Goal: Transaction & Acquisition: Purchase product/service

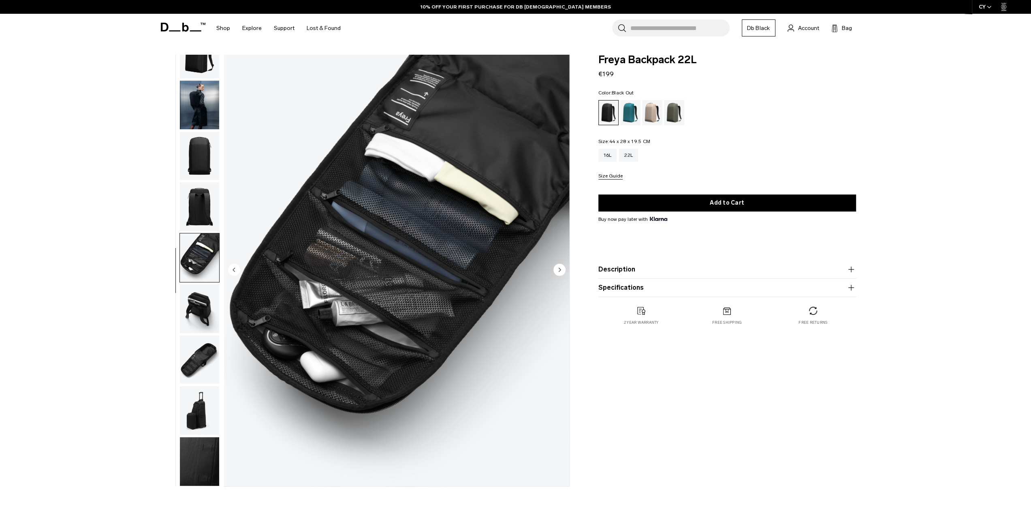
click at [201, 367] on img "button" at bounding box center [199, 359] width 39 height 49
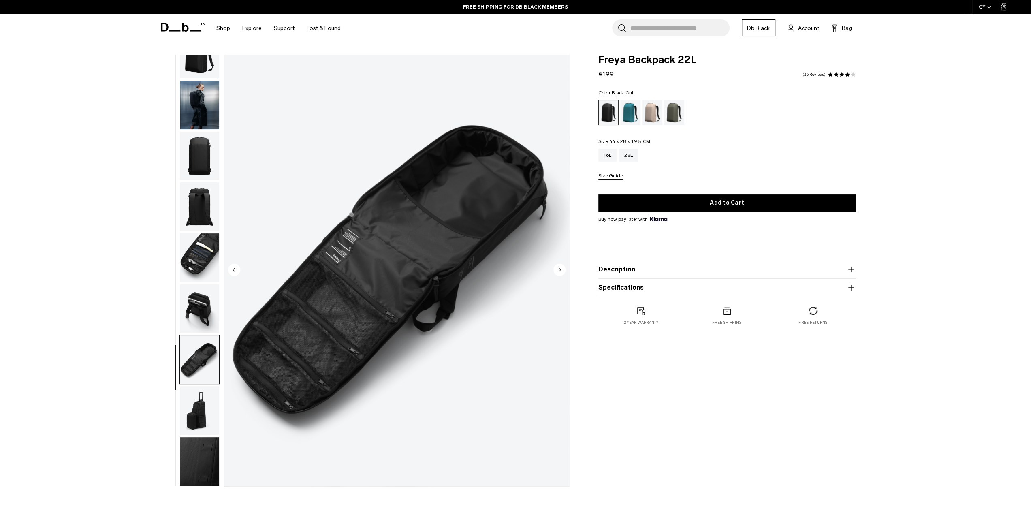
click at [195, 121] on img "button" at bounding box center [199, 105] width 39 height 49
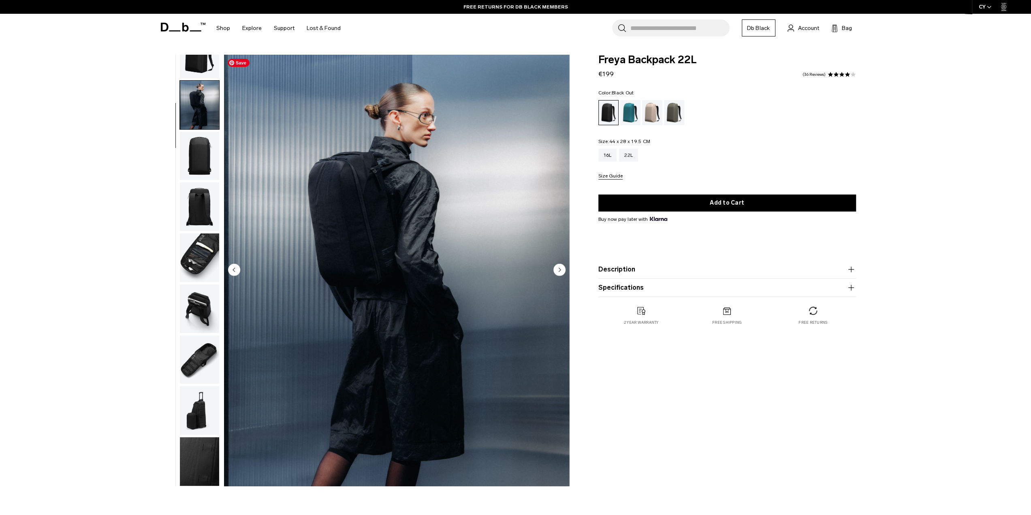
click at [368, 190] on img "2 / 9" at bounding box center [396, 270] width 345 height 431
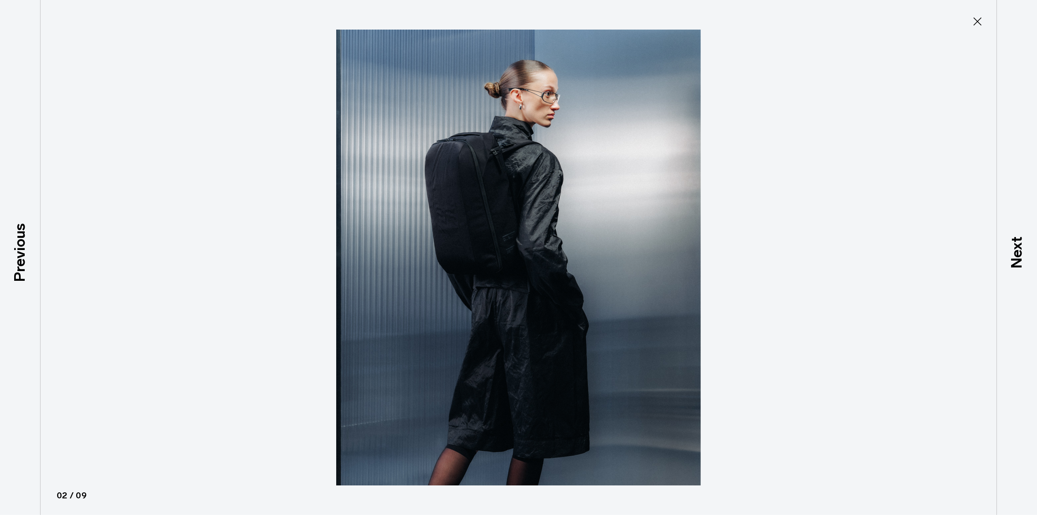
click at [978, 18] on icon at bounding box center [977, 21] width 13 height 13
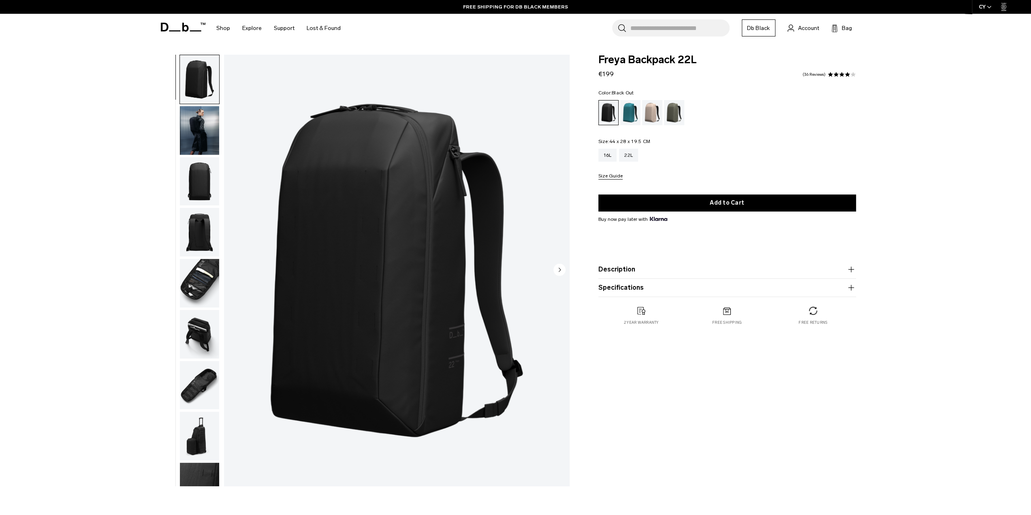
click at [193, 142] on img "button" at bounding box center [199, 130] width 39 height 49
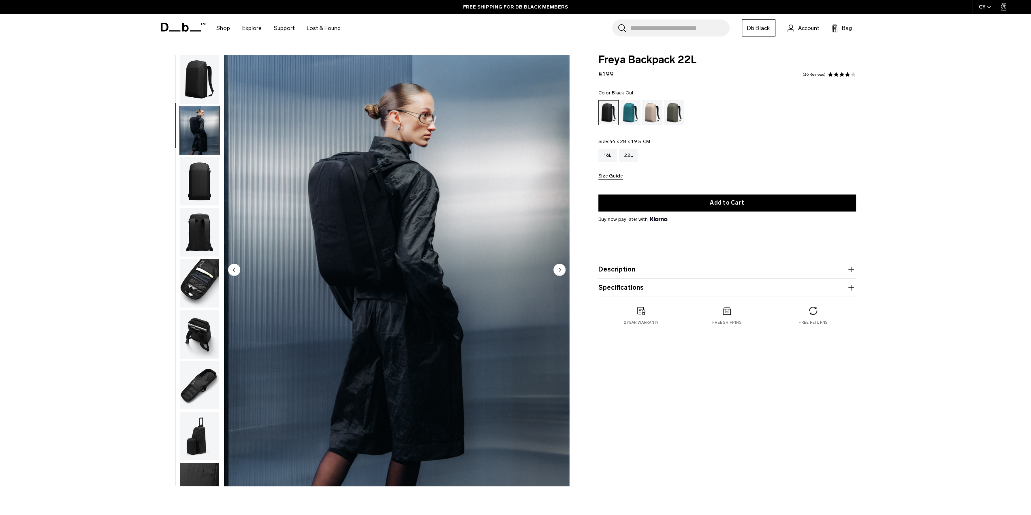
scroll to position [26, 0]
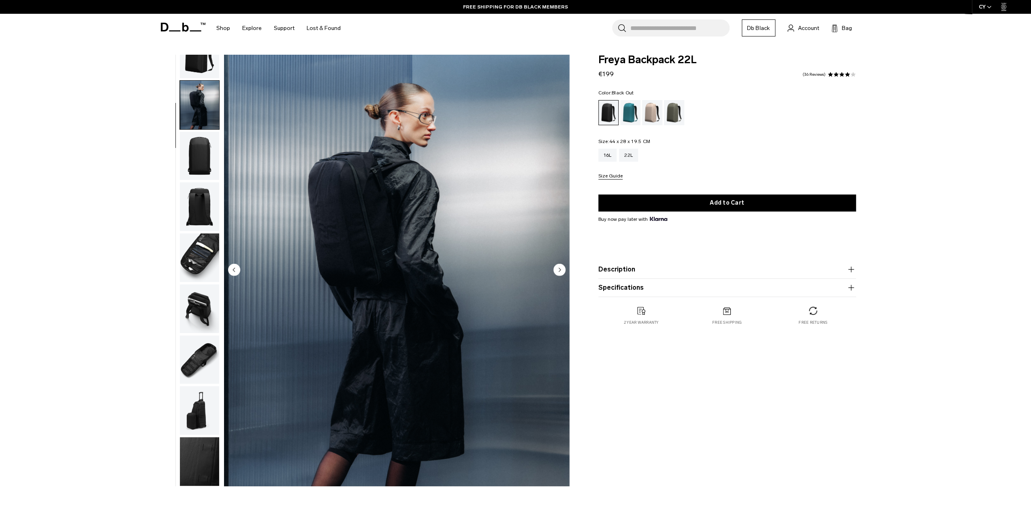
click at [200, 182] on img "button" at bounding box center [199, 206] width 39 height 49
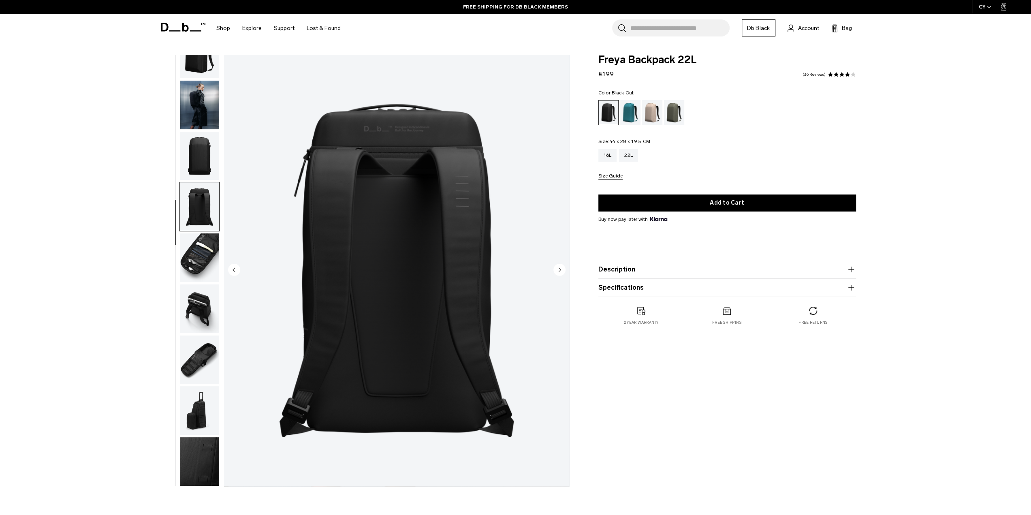
click at [195, 98] on img "button" at bounding box center [199, 105] width 39 height 49
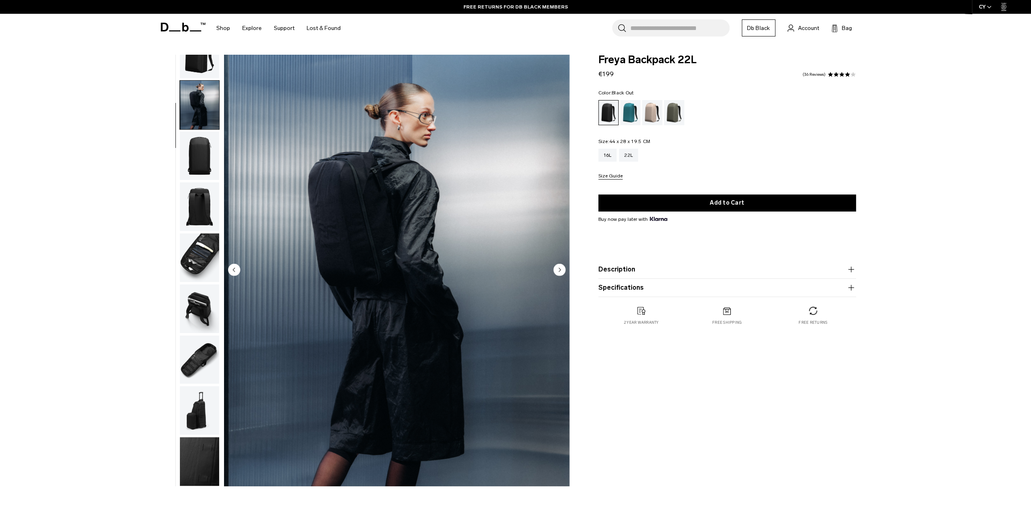
click at [201, 196] on img "button" at bounding box center [199, 206] width 39 height 49
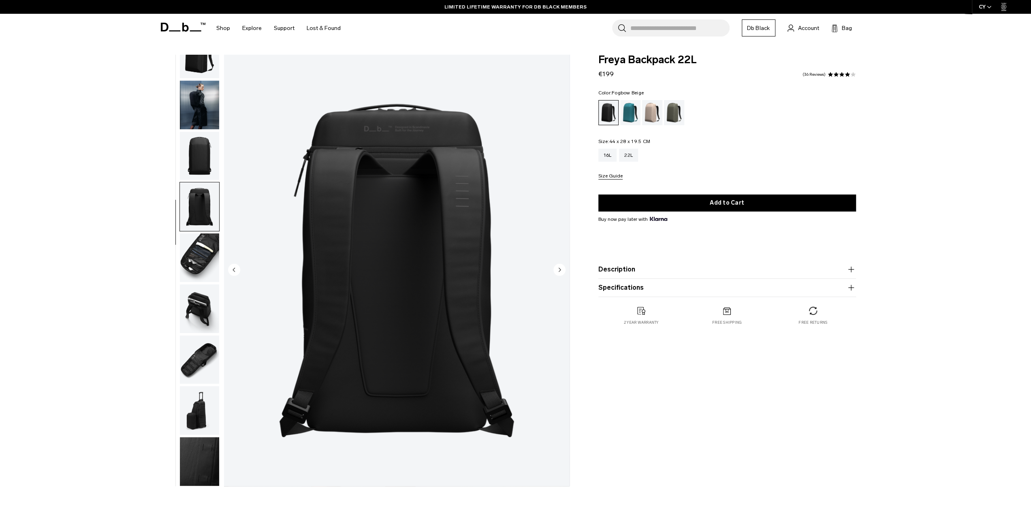
click at [656, 115] on div "Fogbow Beige" at bounding box center [652, 112] width 21 height 25
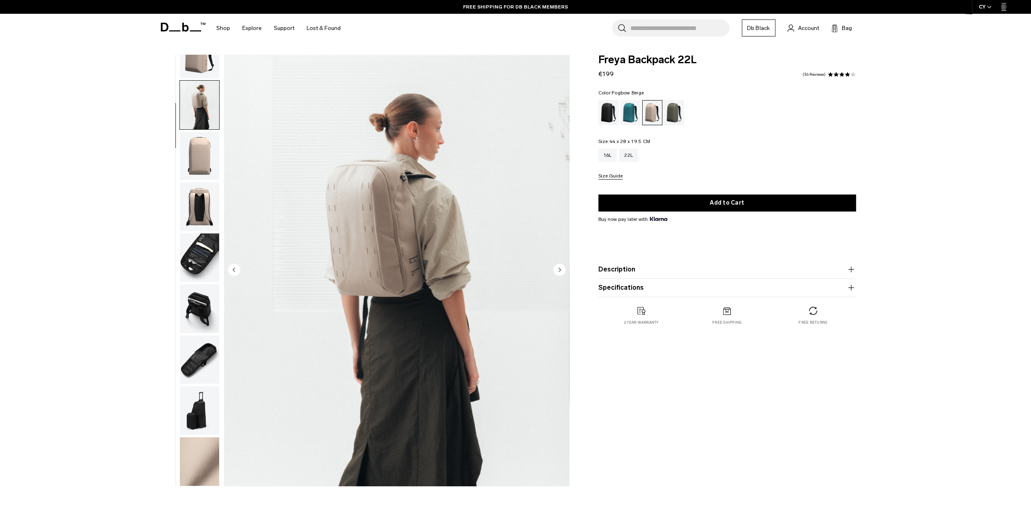
click at [204, 213] on img "button" at bounding box center [199, 206] width 39 height 49
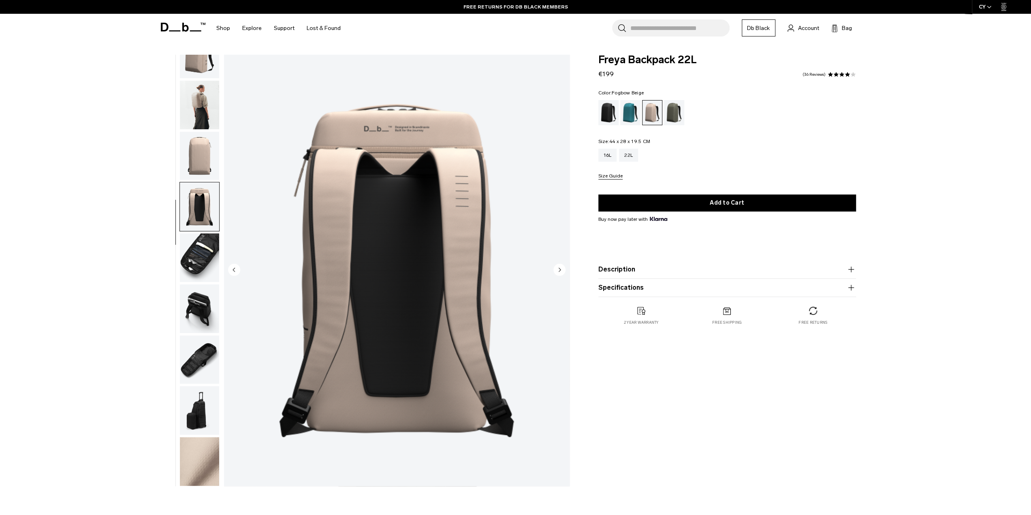
click at [630, 270] on button "Description" at bounding box center [727, 269] width 258 height 10
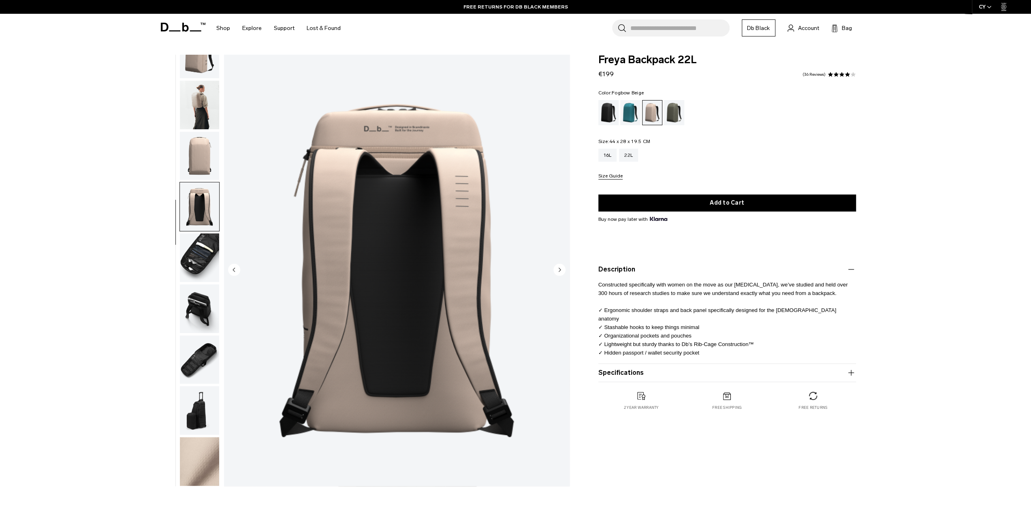
drag, startPoint x: 630, startPoint y: 270, endPoint x: 123, endPoint y: 258, distance: 507.6
click at [117, 258] on div "**********" at bounding box center [515, 272] width 1031 height 435
click at [196, 262] on img "button" at bounding box center [199, 257] width 39 height 49
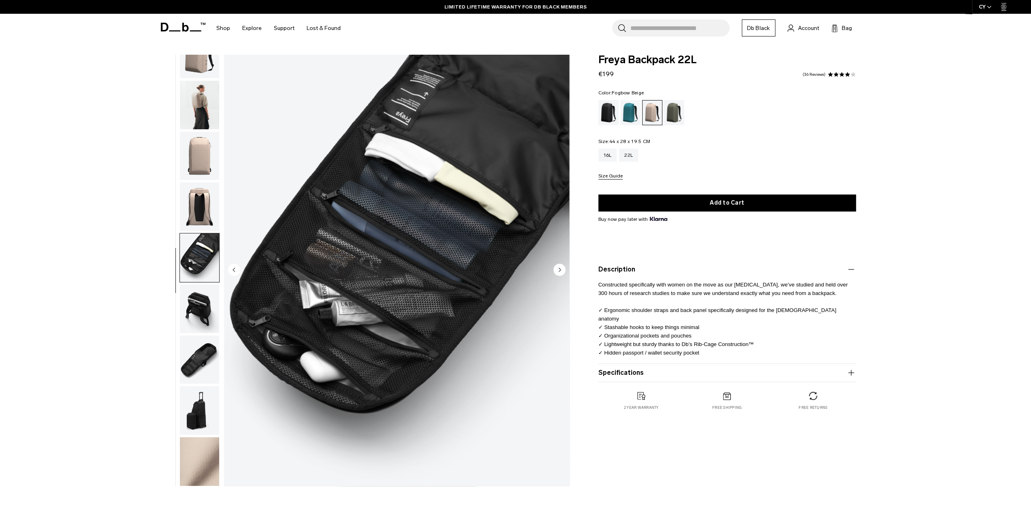
click at [205, 207] on img "button" at bounding box center [199, 206] width 39 height 49
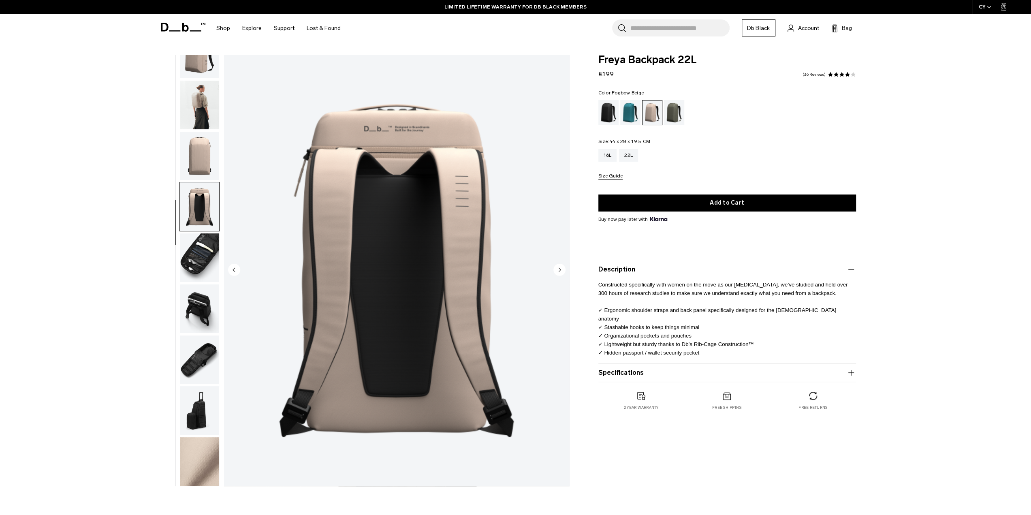
click at [194, 243] on img "button" at bounding box center [199, 257] width 39 height 49
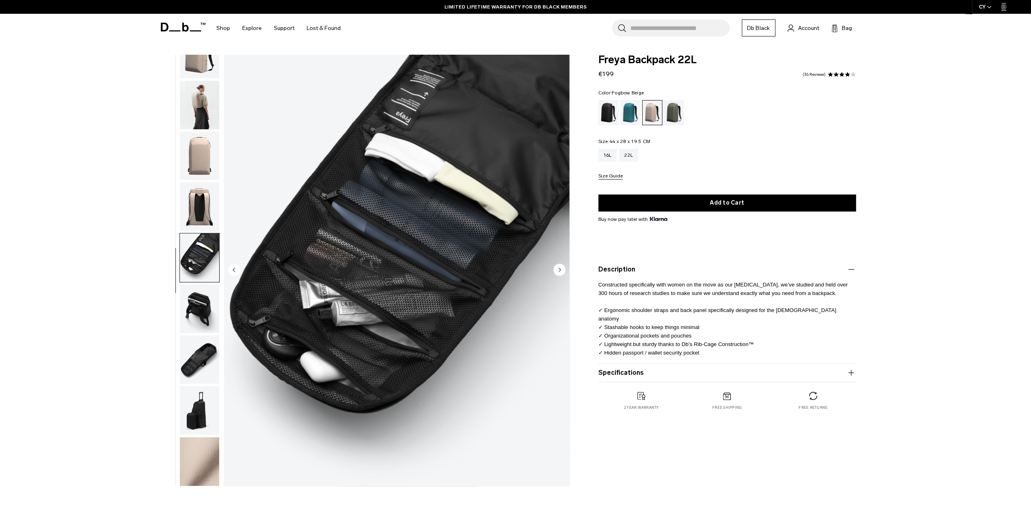
click at [205, 372] on img "button" at bounding box center [199, 359] width 39 height 49
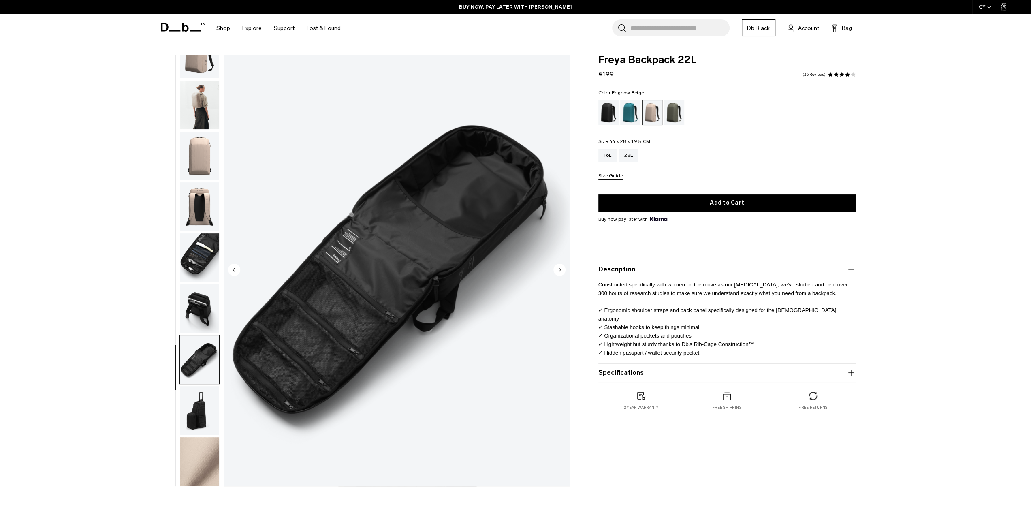
click at [200, 421] on img "button" at bounding box center [199, 410] width 39 height 49
